Goal: Task Accomplishment & Management: Complete application form

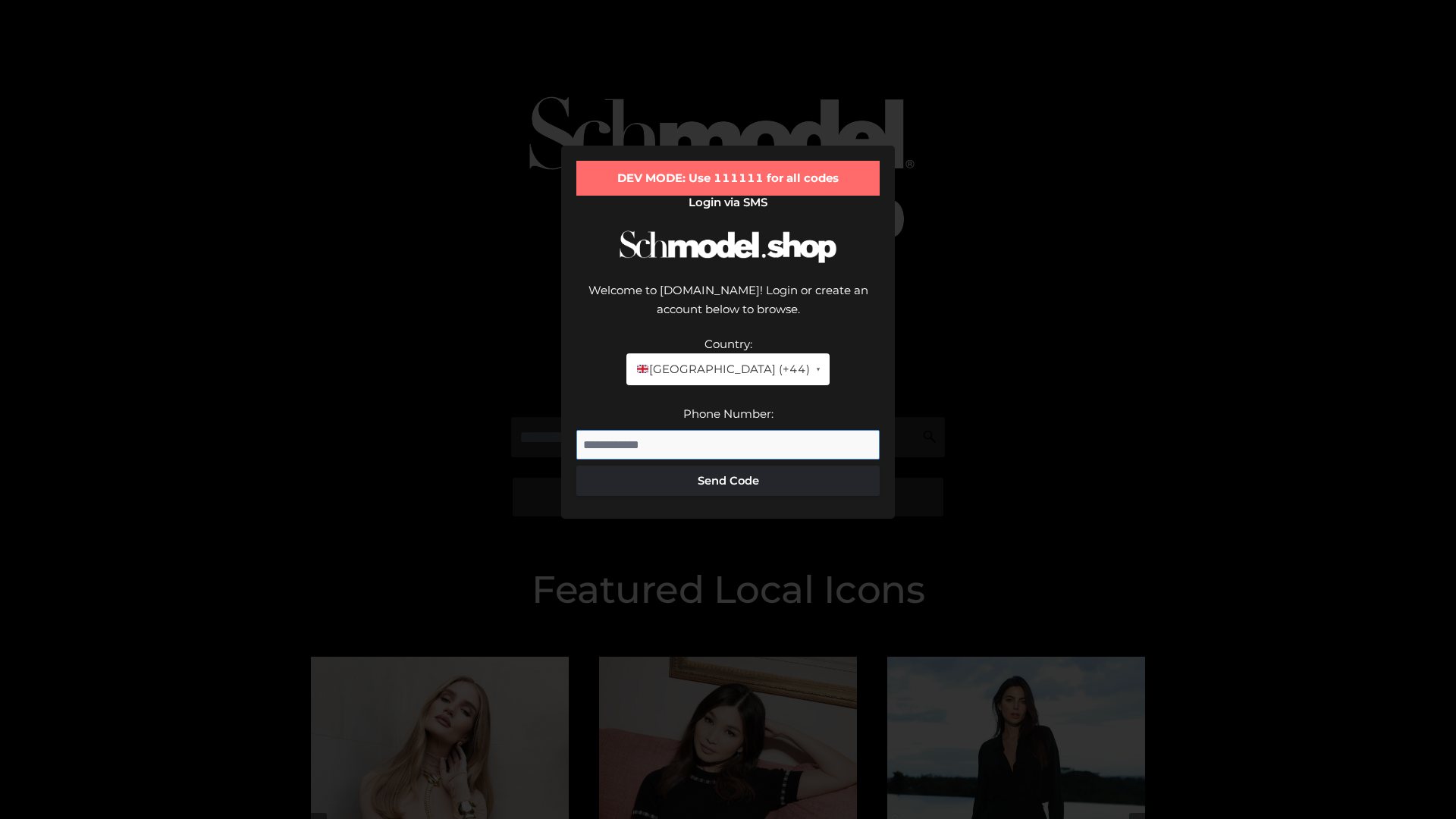
click at [728, 430] on input "Phone Number:" at bounding box center [728, 445] width 303 height 30
type input "**********"
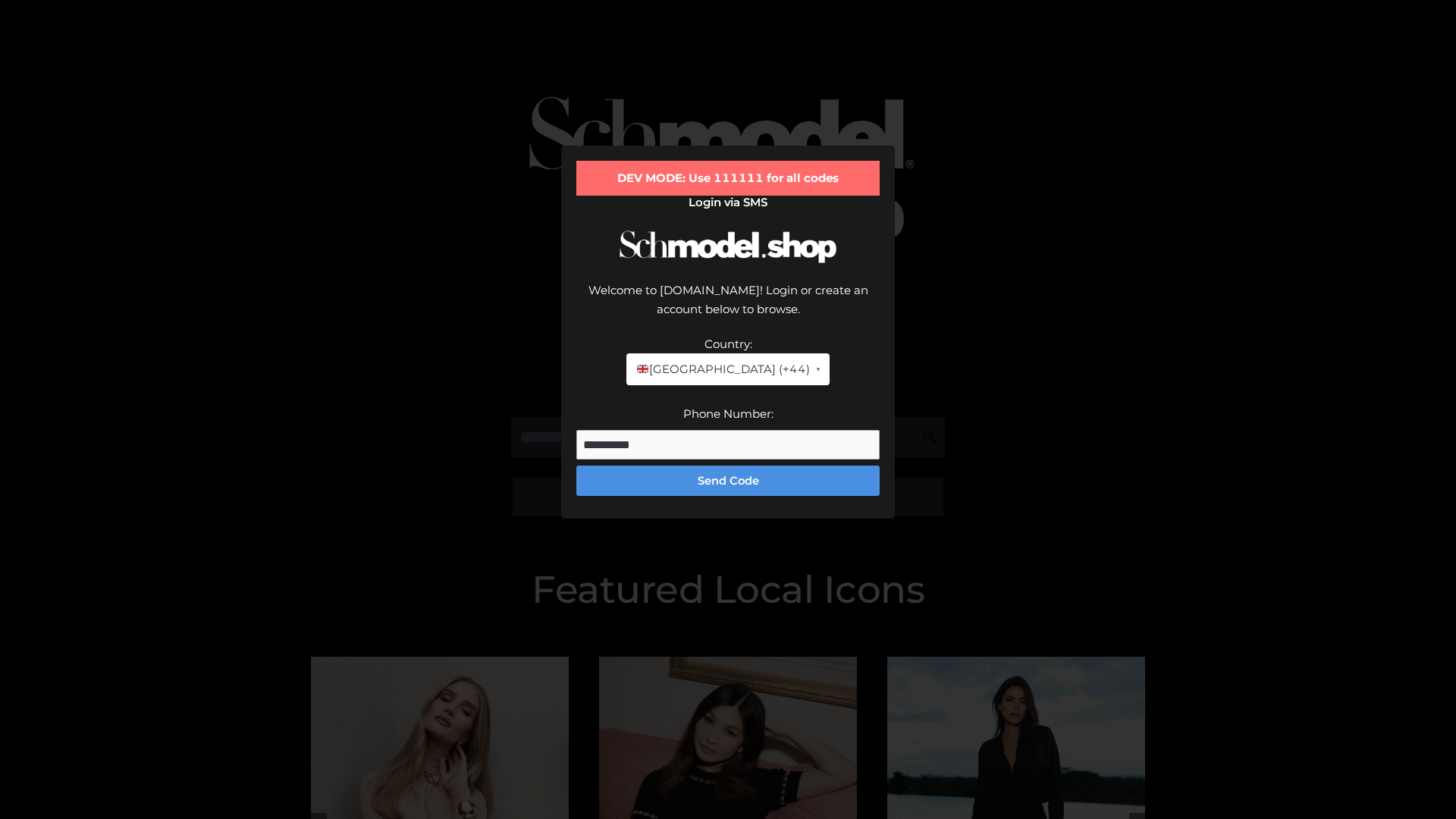
click at [728, 465] on button "Send Code" at bounding box center [728, 480] width 303 height 30
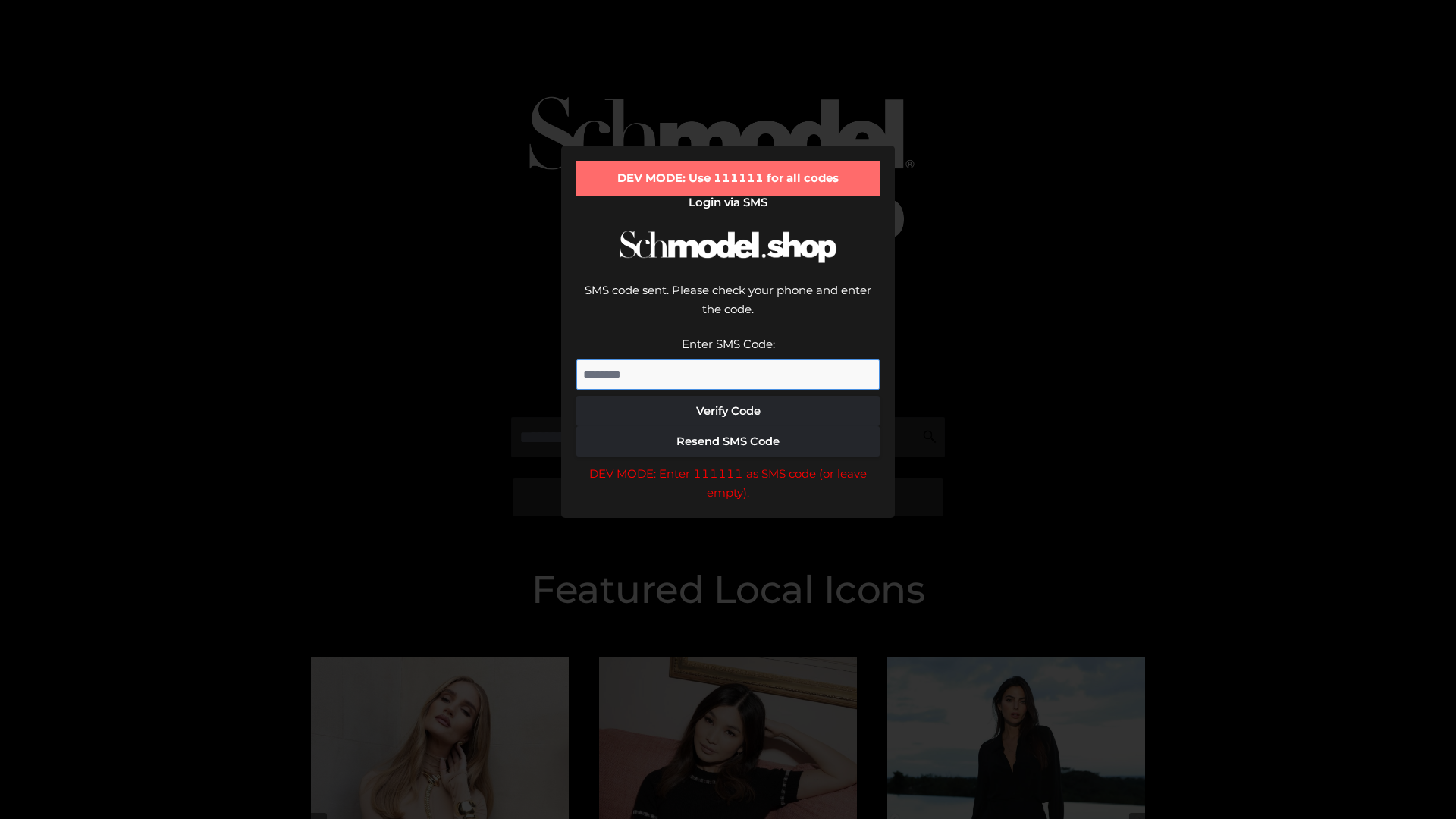
click at [728, 359] on input "Enter SMS Code:" at bounding box center [728, 374] width 303 height 30
type input "******"
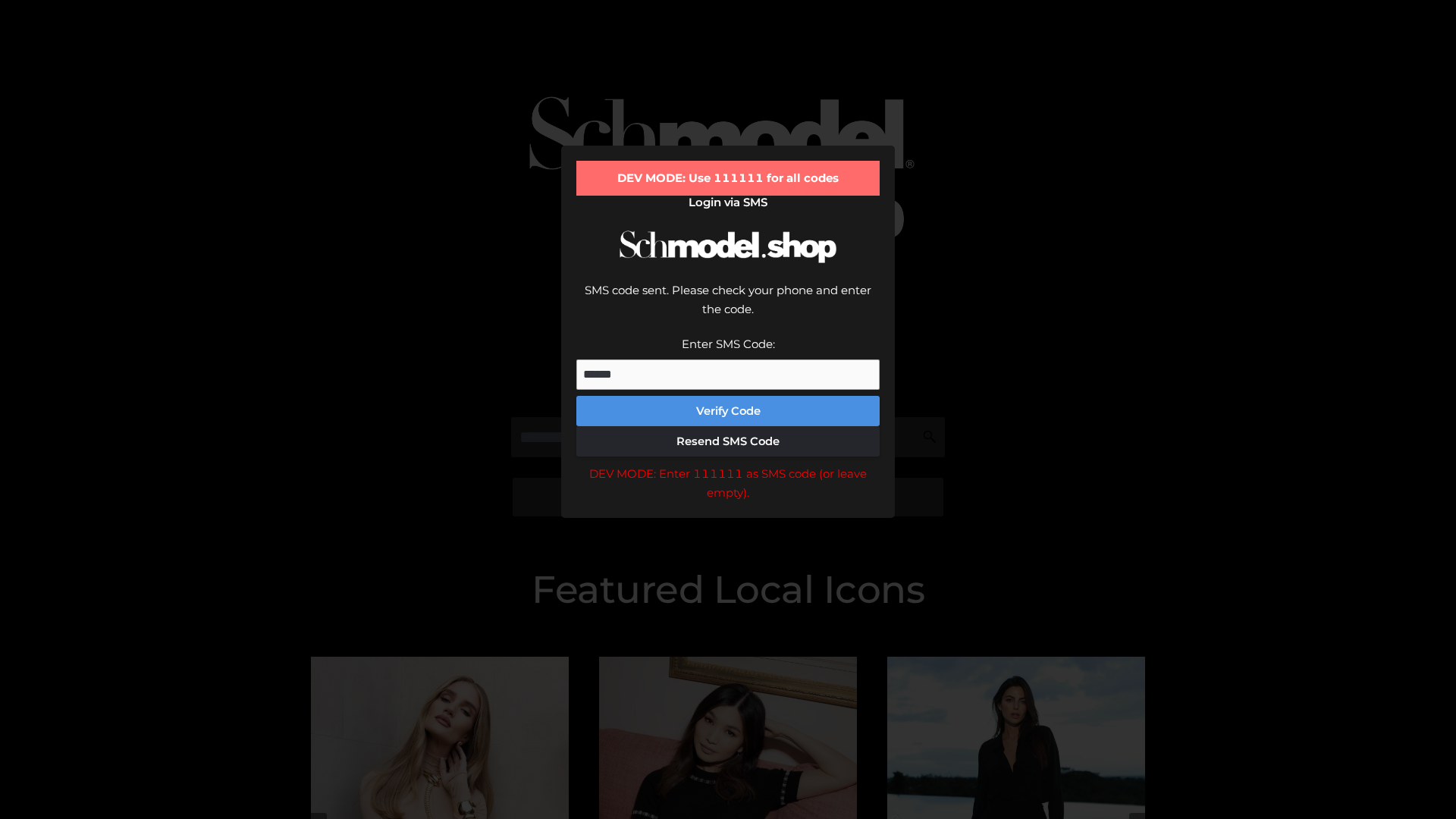
click at [728, 396] on button "Verify Code" at bounding box center [728, 411] width 303 height 30
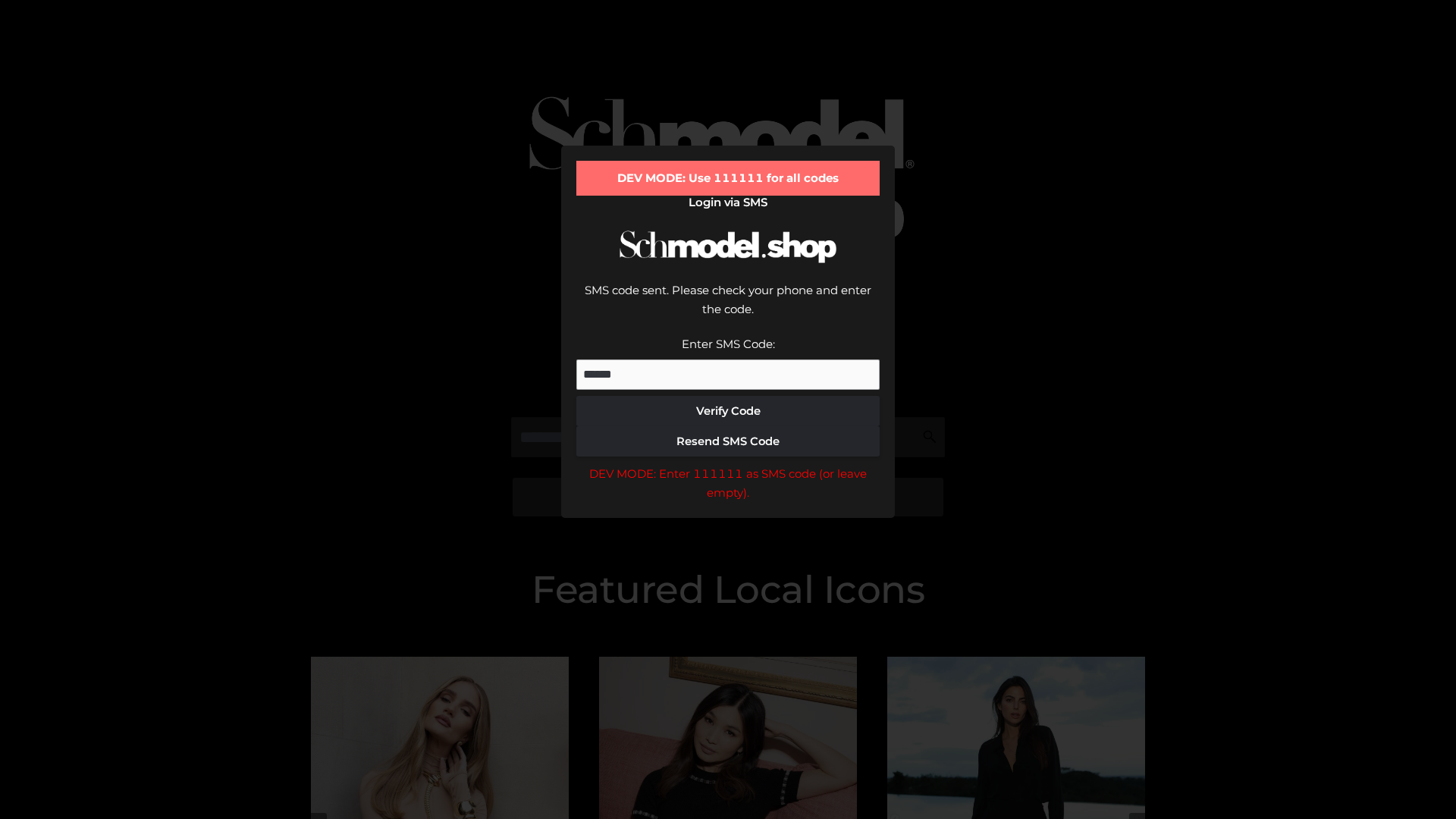
click at [728, 465] on div "DEV MODE: Enter 111111 as SMS code (or leave empty)." at bounding box center [728, 484] width 303 height 39
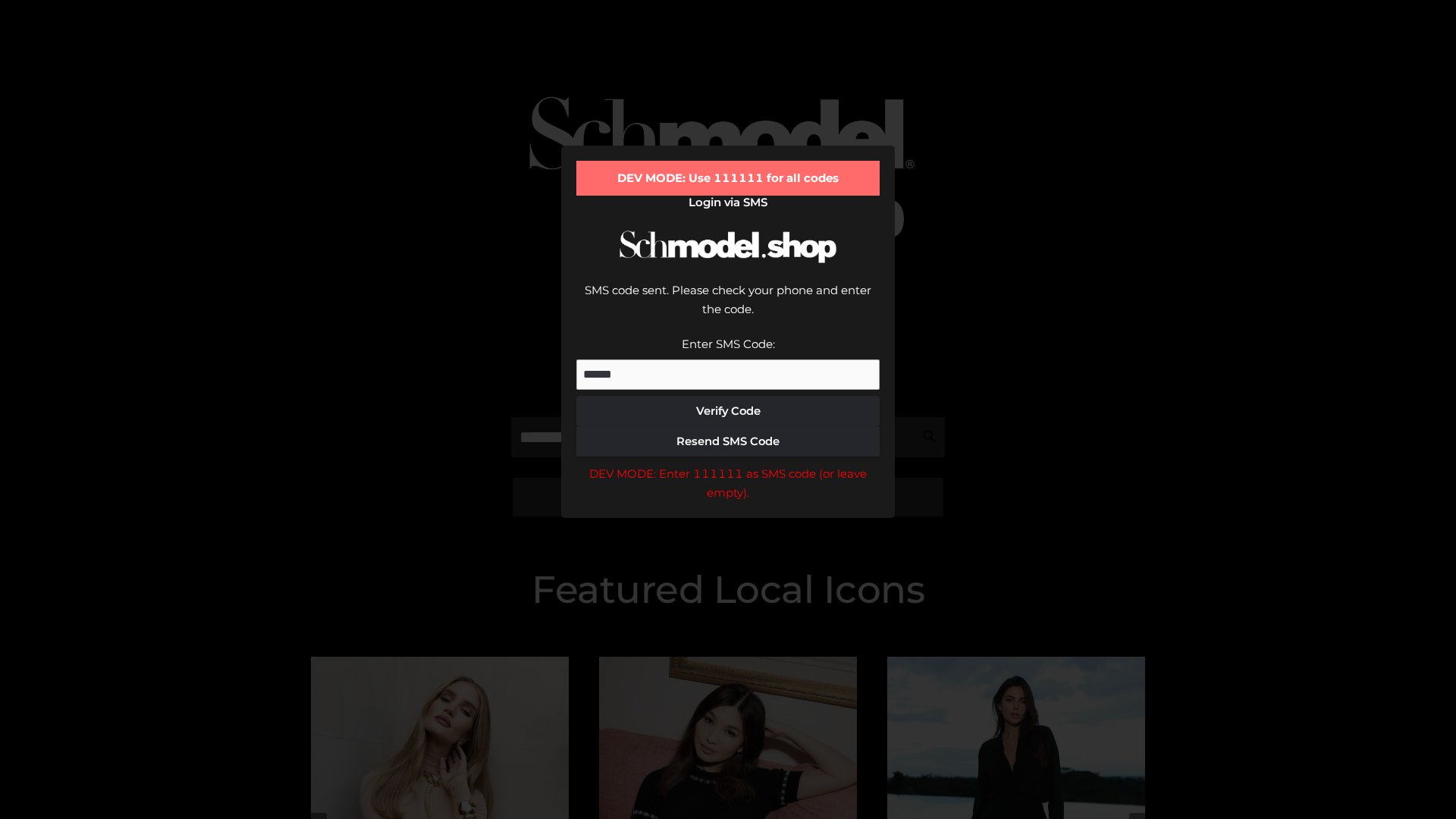
click at [728, 465] on div "DEV MODE: Enter 111111 as SMS code (or leave empty)." at bounding box center [728, 484] width 303 height 39
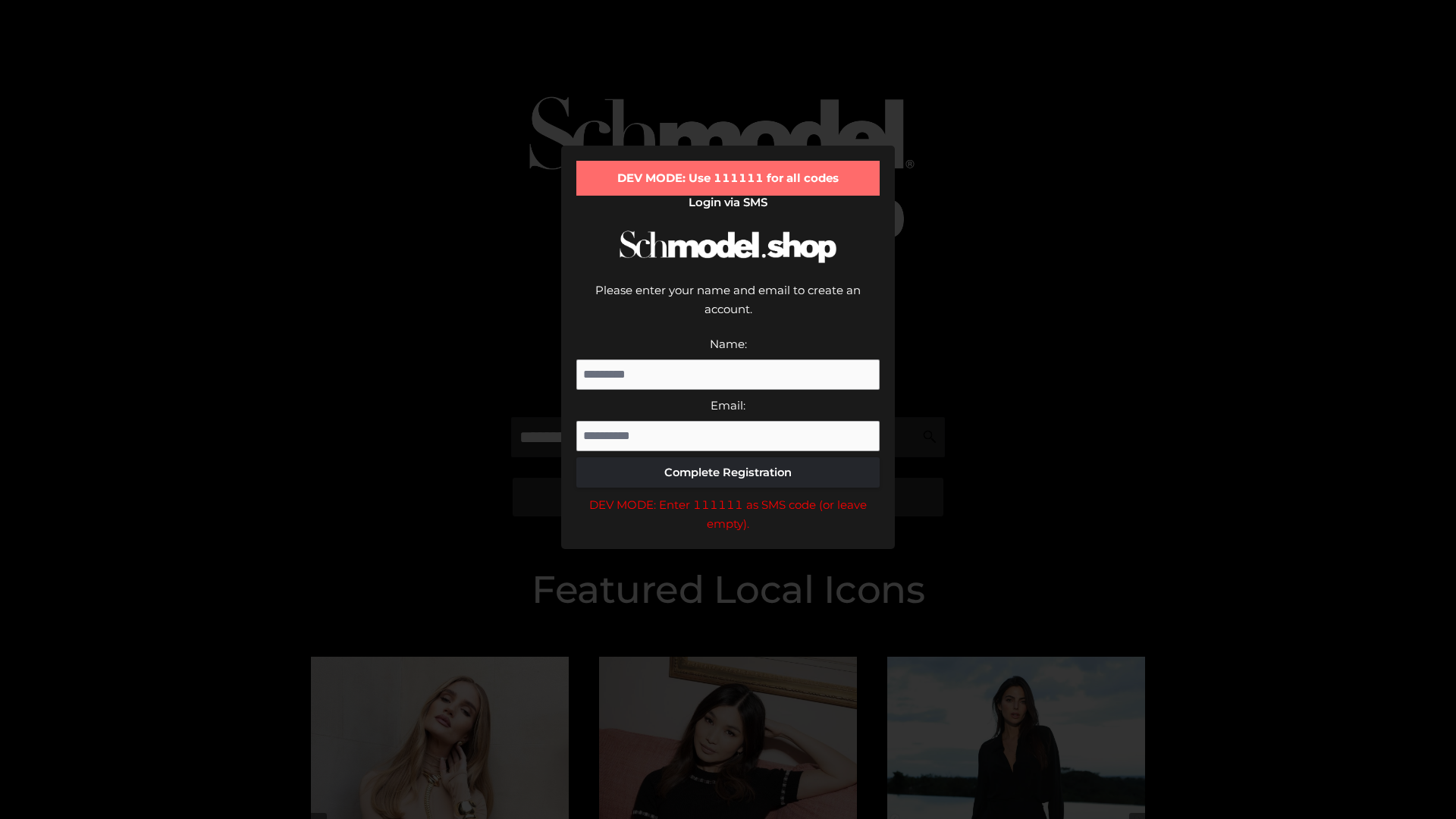
click at [728, 495] on div "DEV MODE: Enter 111111 as SMS code (or leave empty)." at bounding box center [728, 514] width 303 height 39
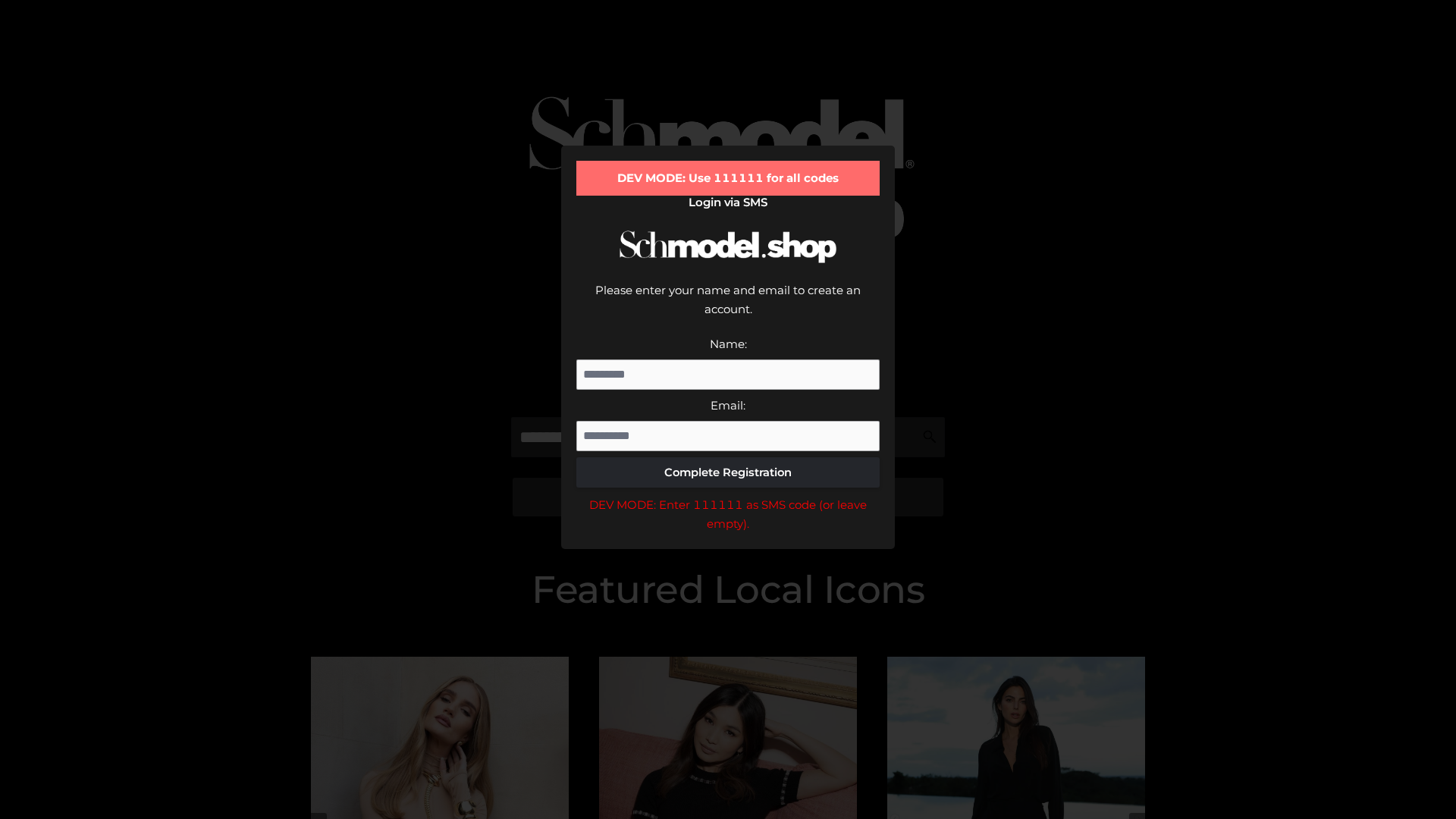
click at [728, 495] on div "DEV MODE: Enter 111111 as SMS code (or leave empty)." at bounding box center [728, 514] width 303 height 39
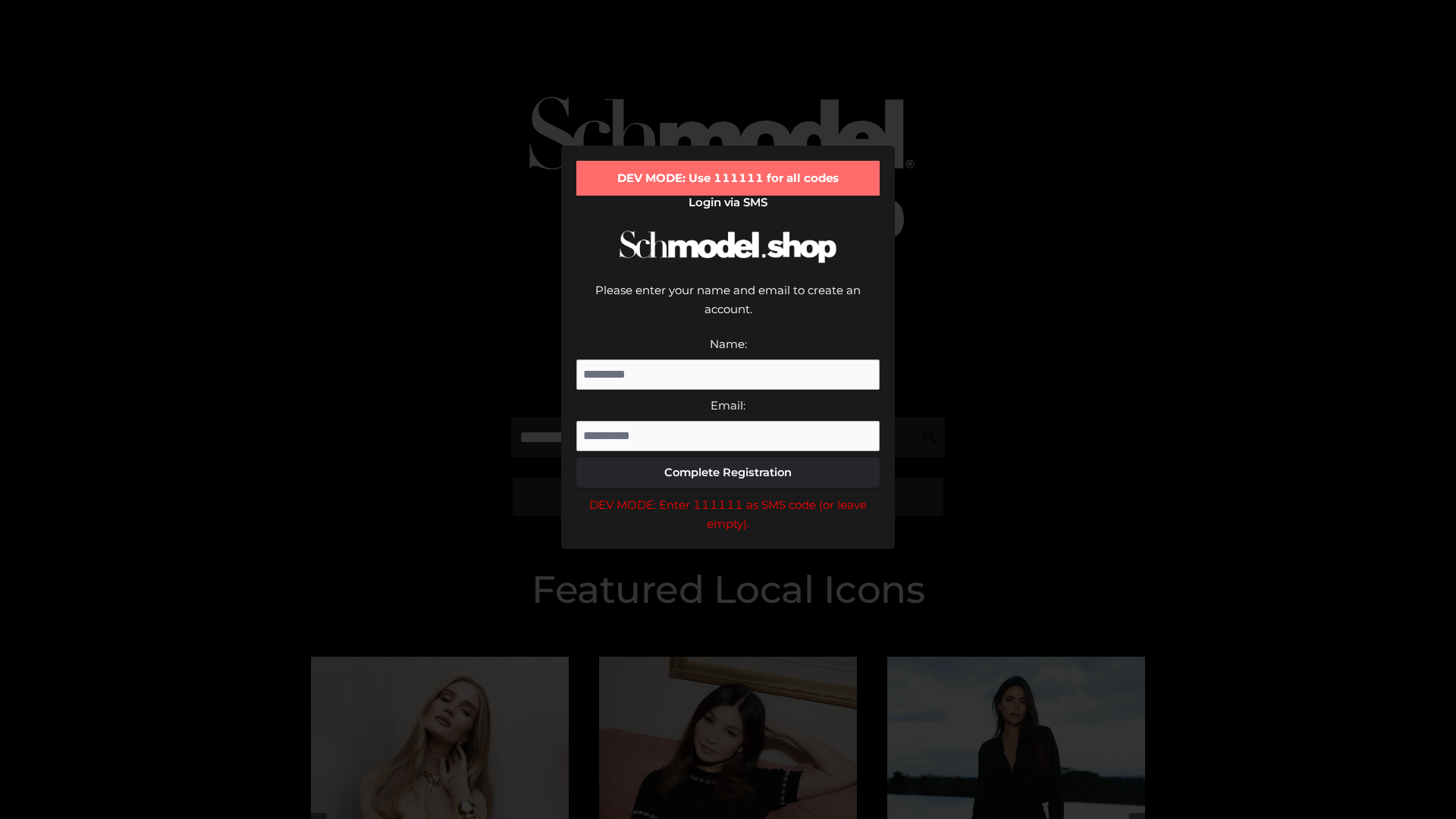
click at [728, 495] on div "DEV MODE: Enter 111111 as SMS code (or leave empty)." at bounding box center [728, 514] width 303 height 39
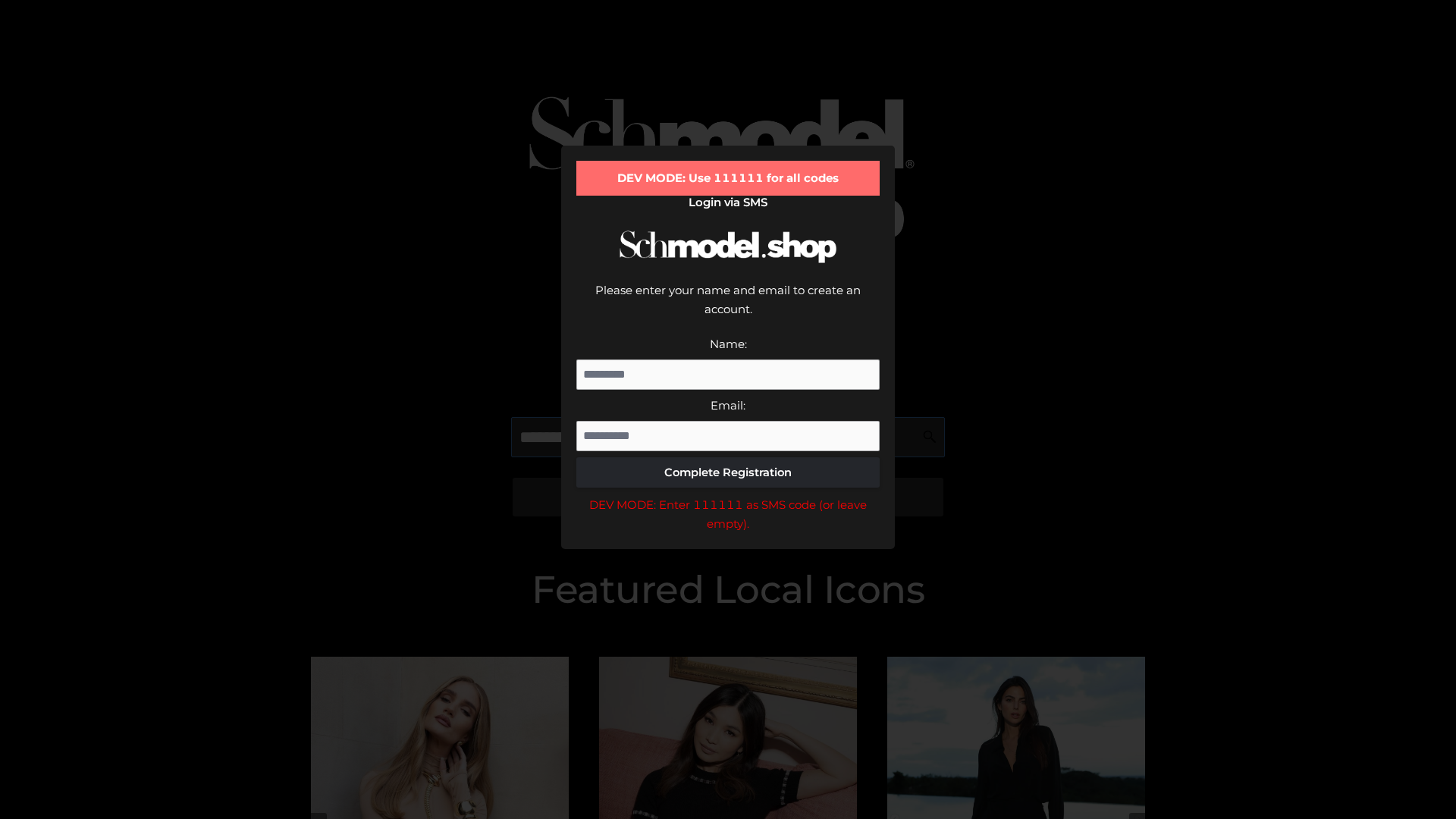
scroll to position [0, 1]
click at [728, 495] on div "DEV MODE: Enter 111111 as SMS code (or leave empty)." at bounding box center [728, 514] width 303 height 39
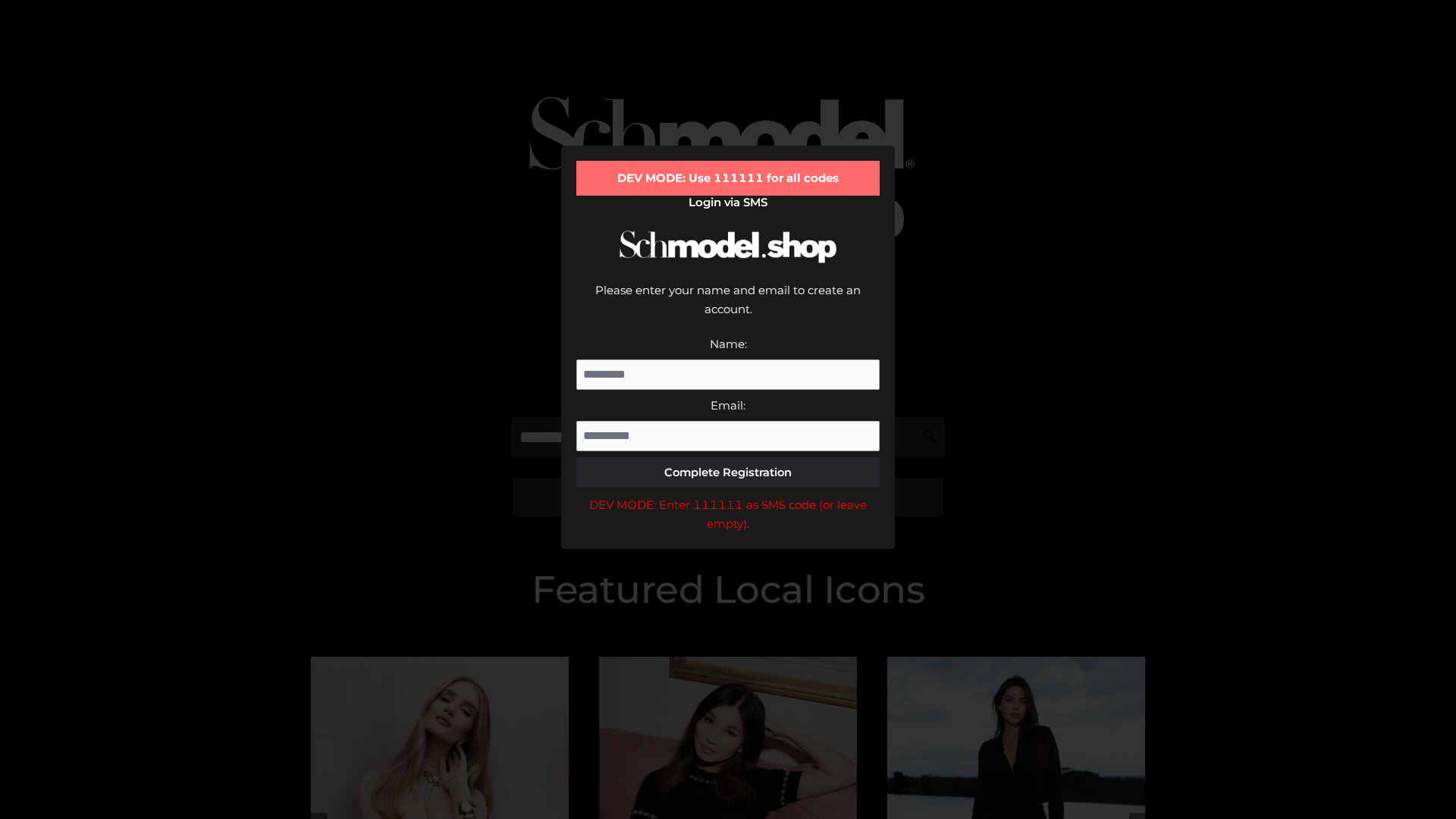
click at [728, 495] on div "DEV MODE: Enter 111111 as SMS code (or leave empty)." at bounding box center [728, 514] width 303 height 39
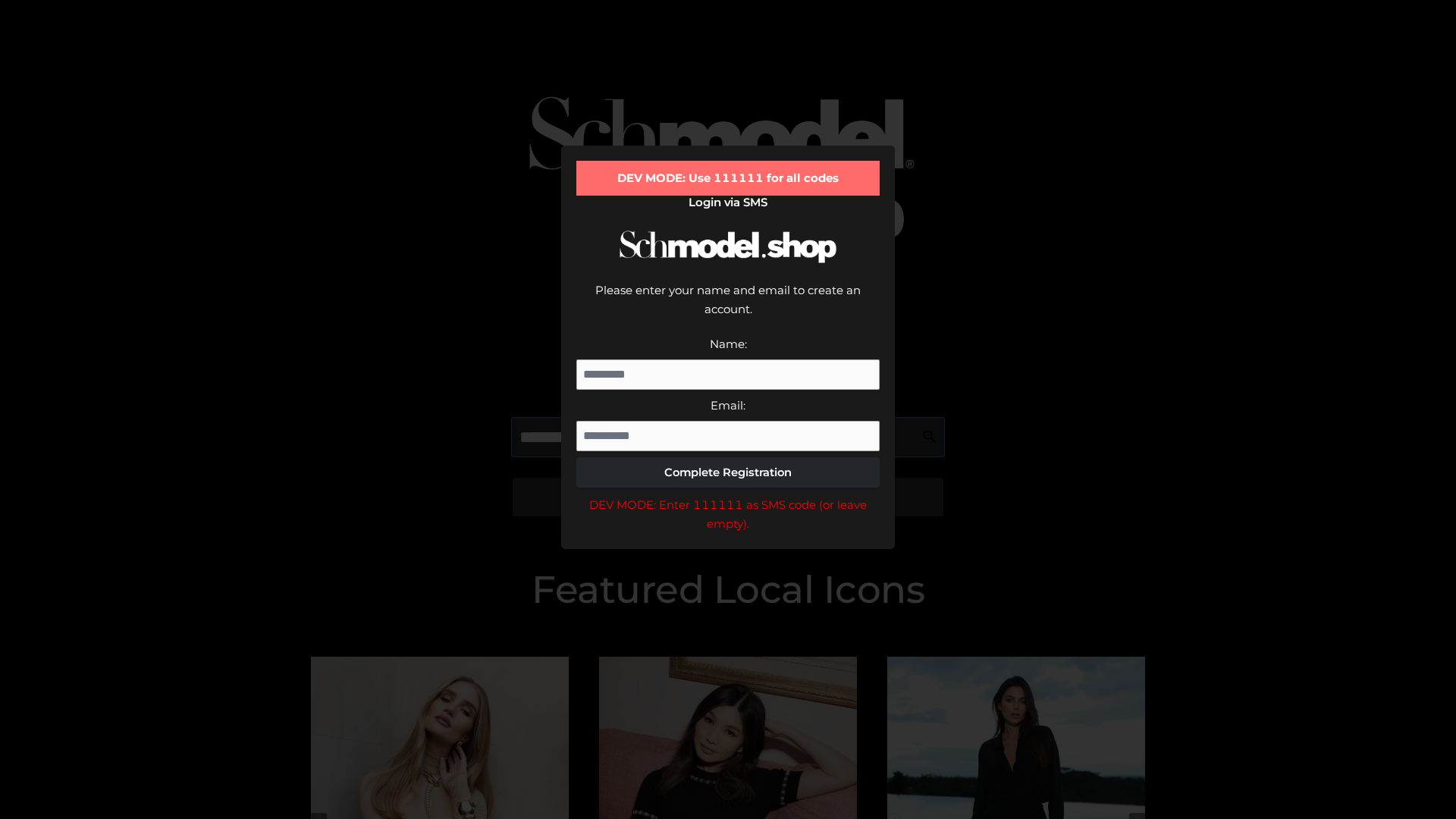
scroll to position [0, 93]
click at [728, 495] on div "DEV MODE: Enter 111111 as SMS code (or leave empty)." at bounding box center [728, 514] width 303 height 39
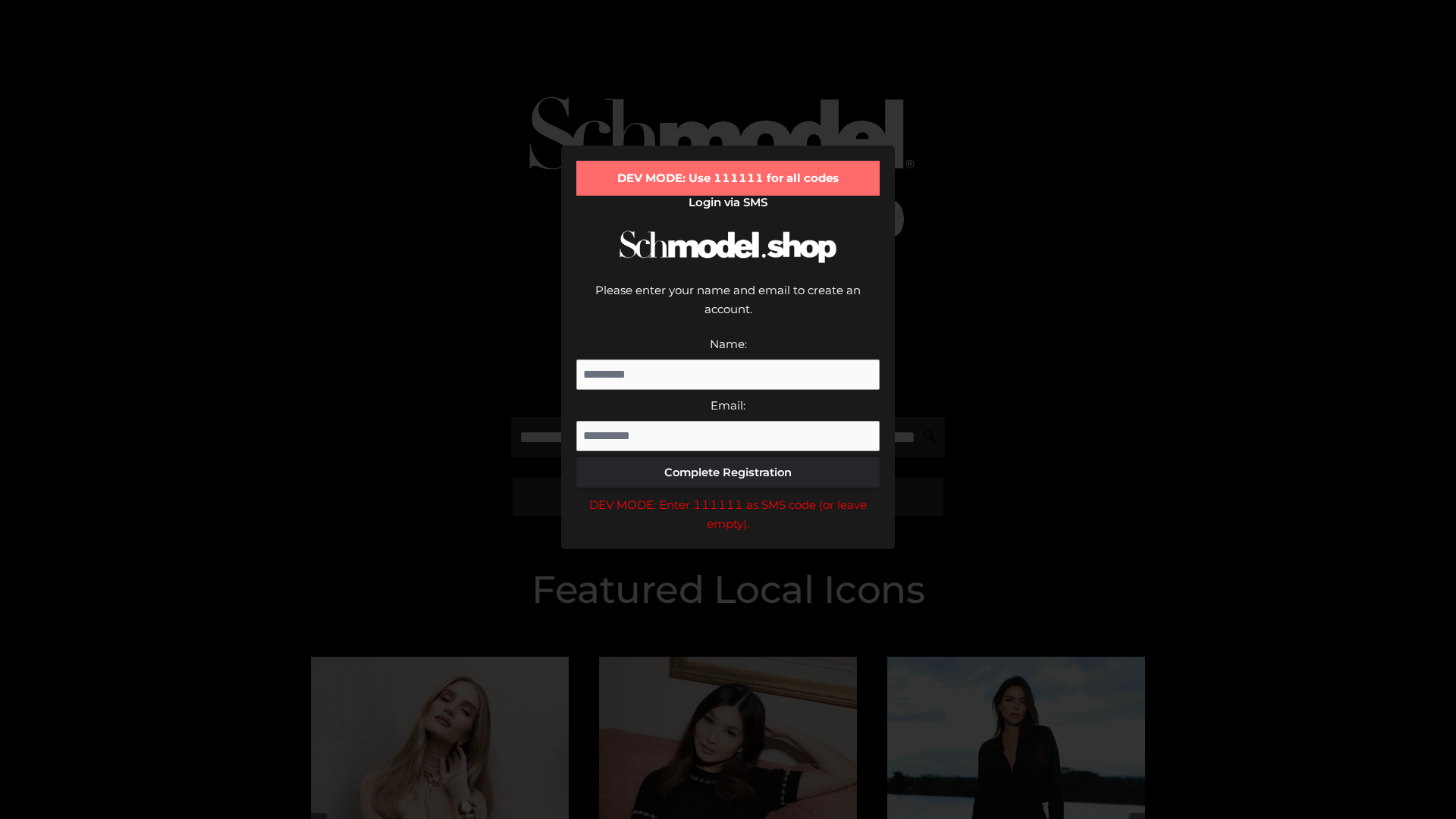
click at [728, 495] on div "DEV MODE: Enter 111111 as SMS code (or leave empty)." at bounding box center [728, 514] width 303 height 39
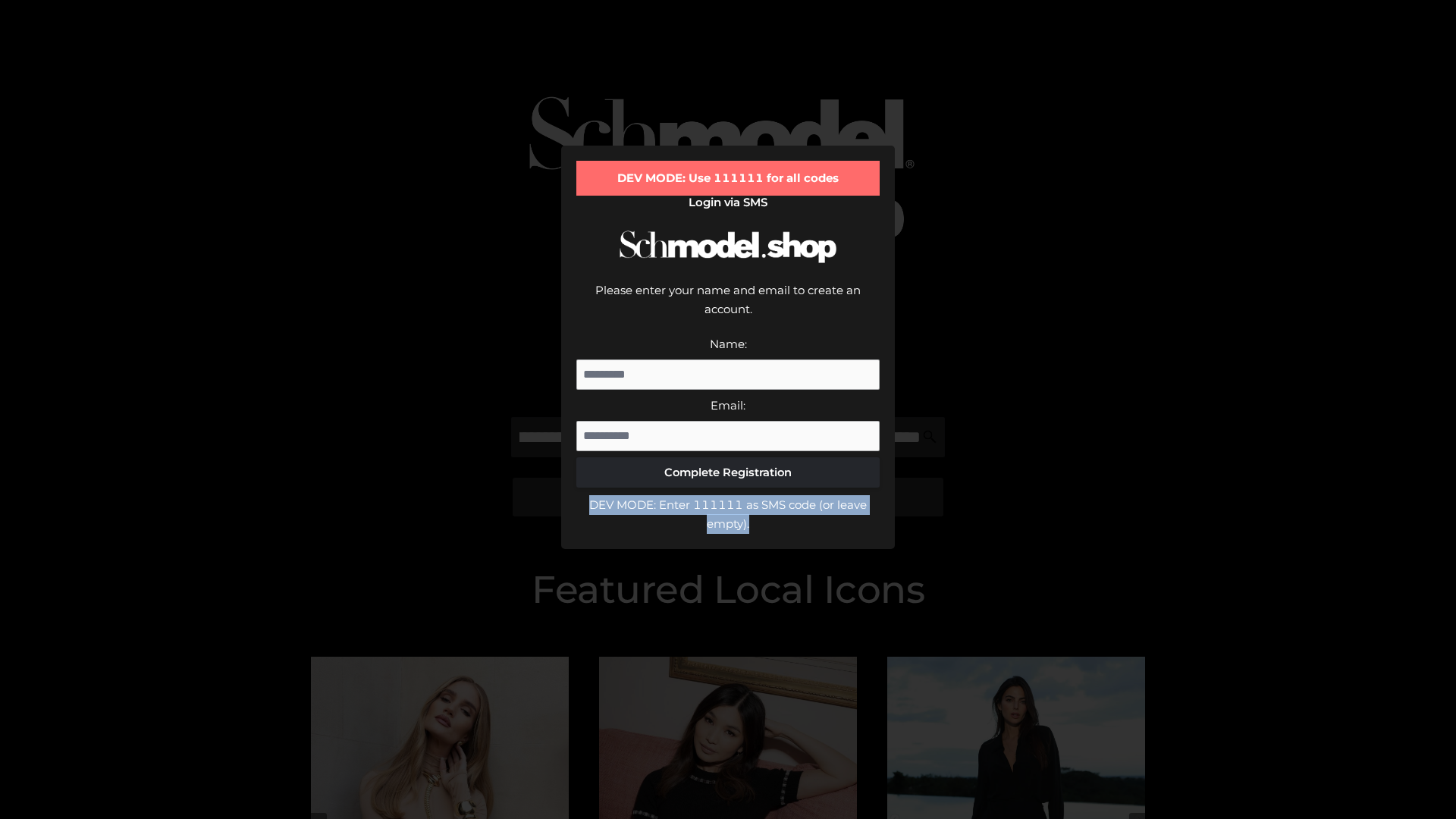
scroll to position [0, 0]
type input "**********"
